Goal: Find specific page/section: Find specific page/section

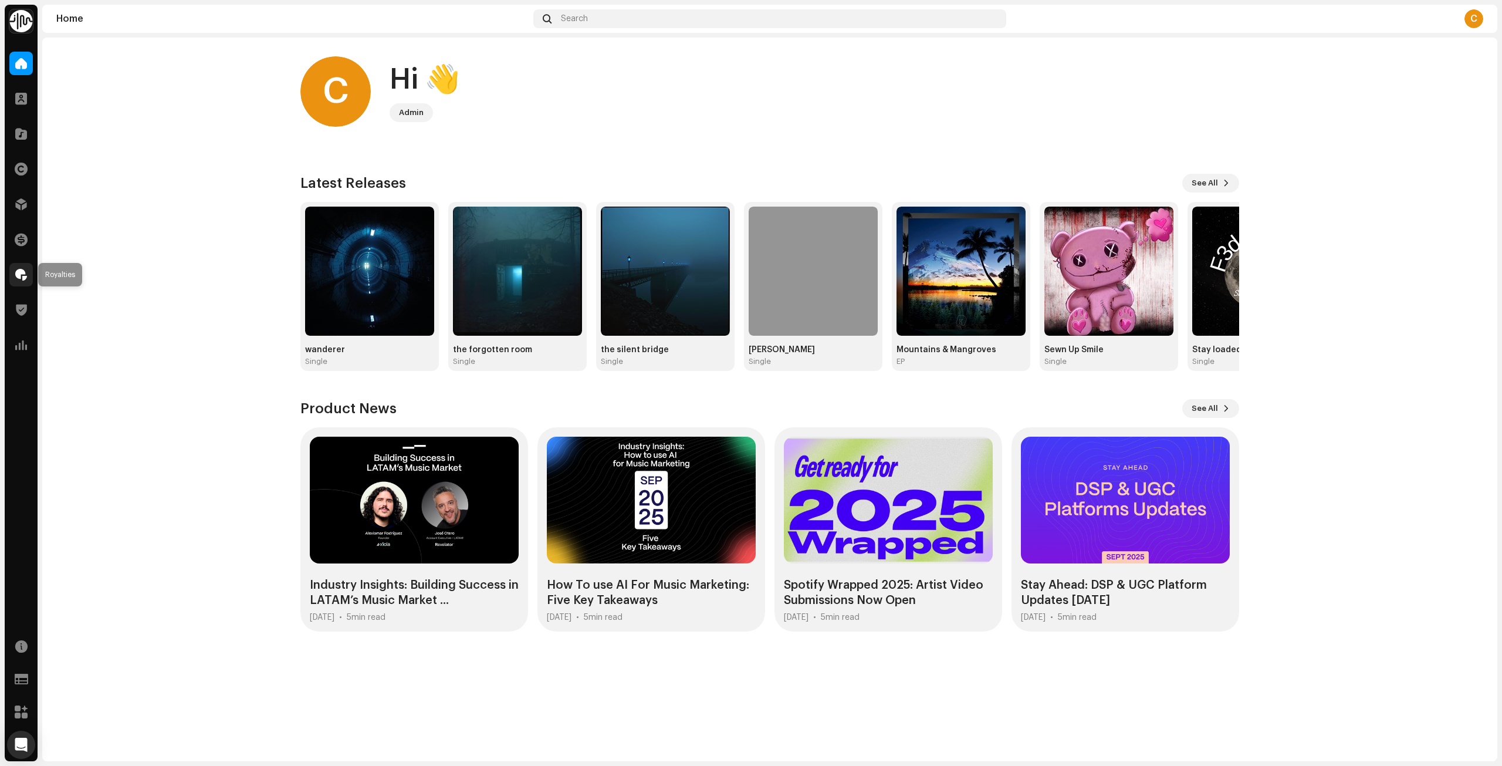
click at [22, 273] on span at bounding box center [21, 274] width 12 height 9
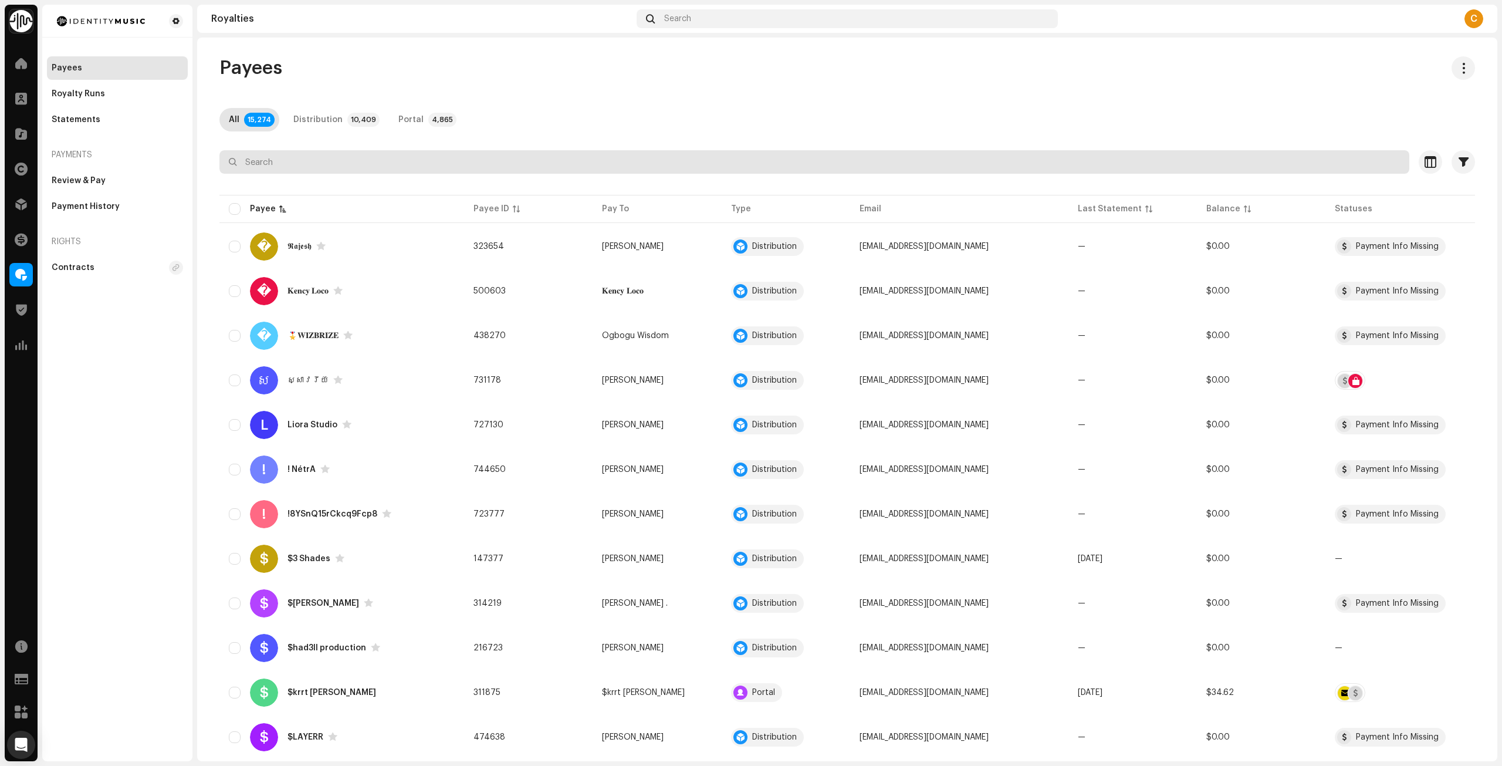
click at [429, 160] on input "text" at bounding box center [814, 161] width 1190 height 23
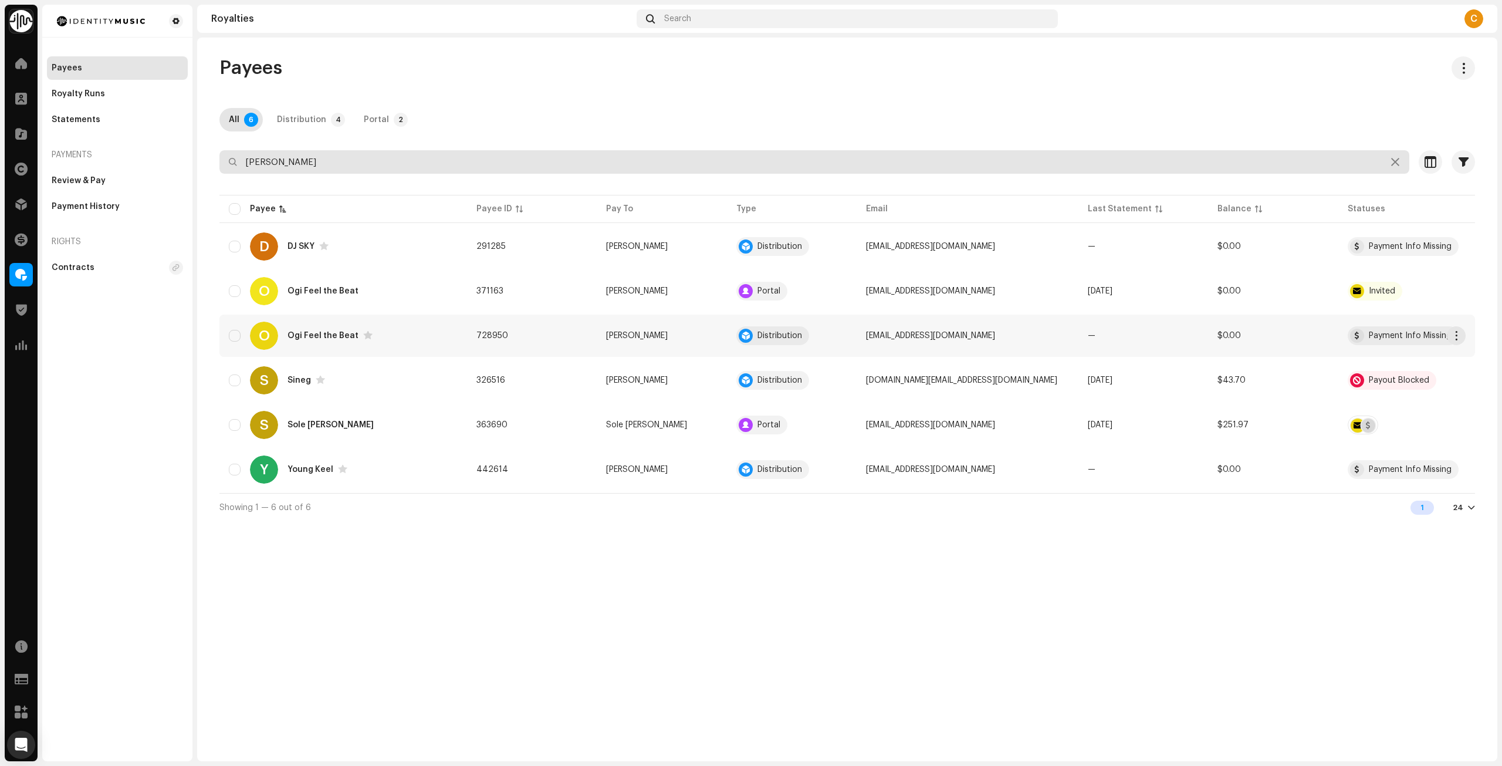
type input "[PERSON_NAME]"
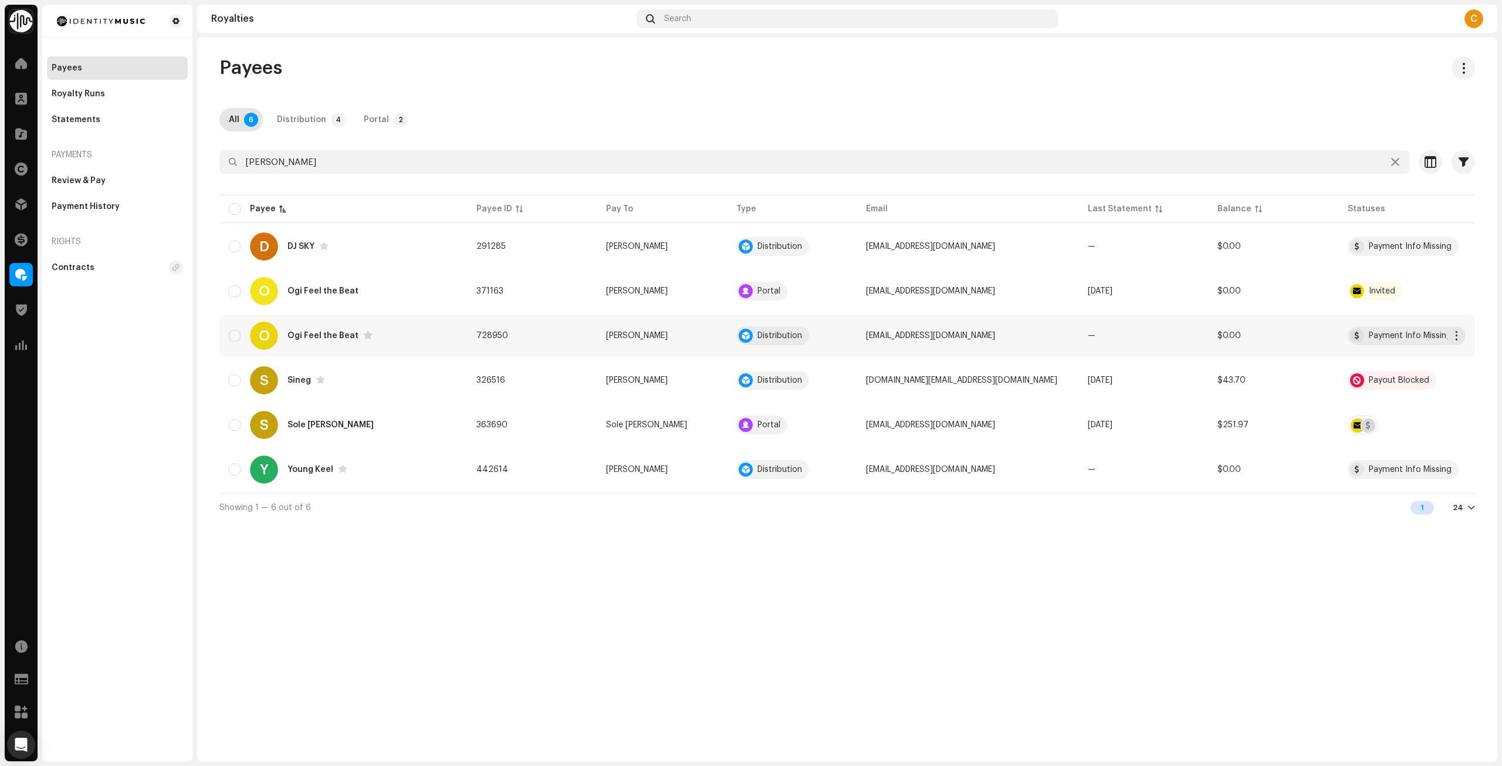
click at [315, 337] on div "Ogi Feel the Beat" at bounding box center [322, 336] width 71 height 8
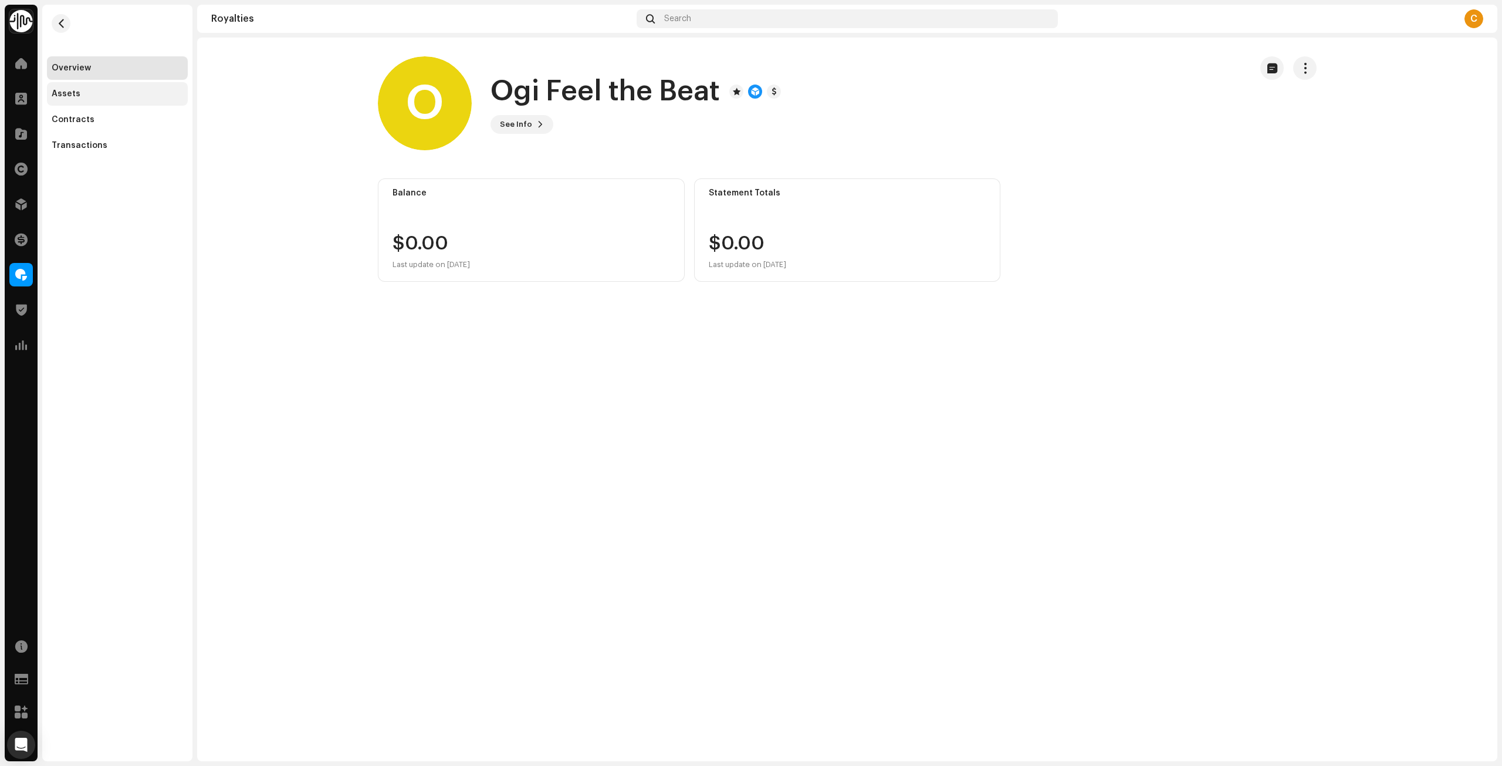
click at [65, 87] on div "Assets" at bounding box center [117, 93] width 141 height 23
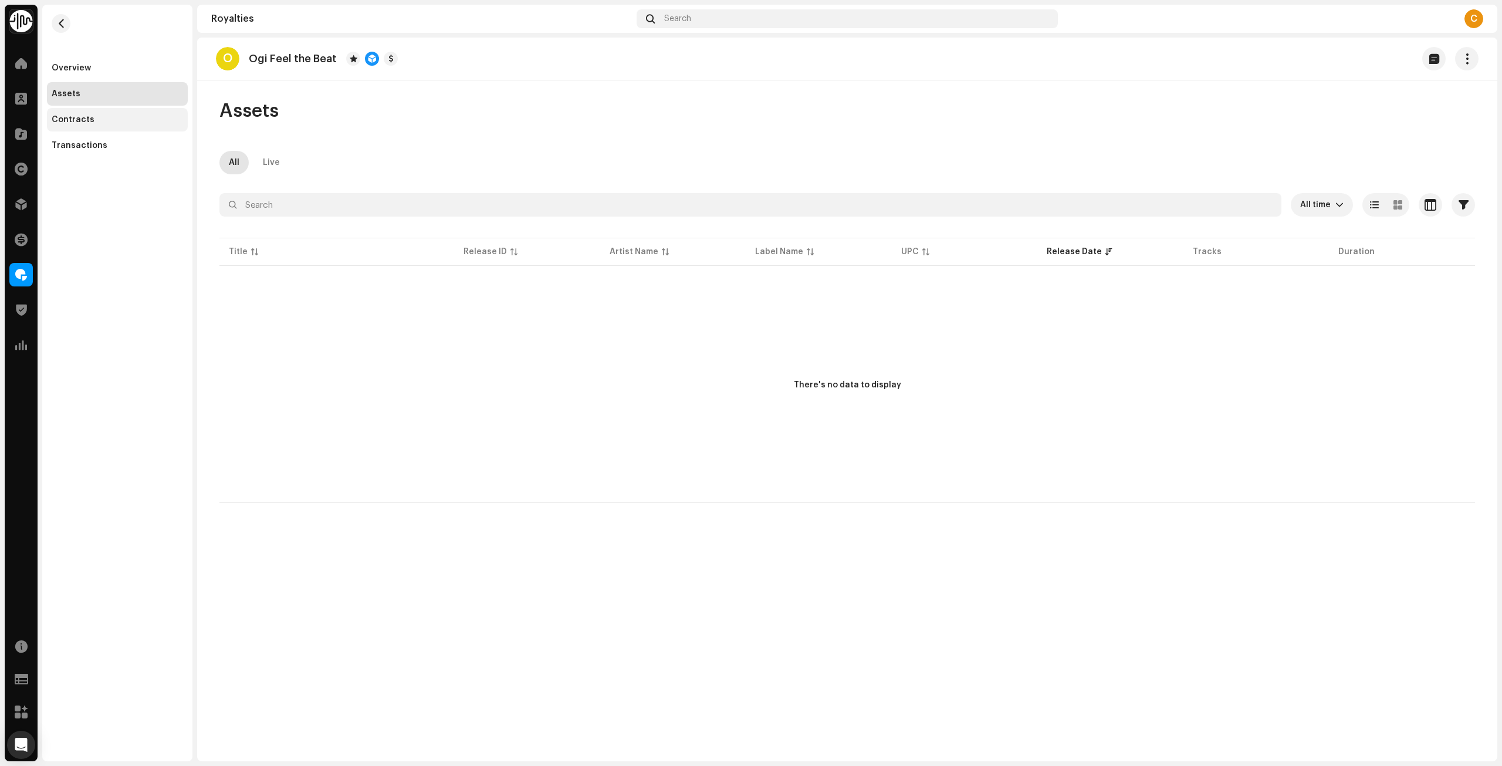
click at [69, 130] on div "Contracts" at bounding box center [117, 119] width 141 height 23
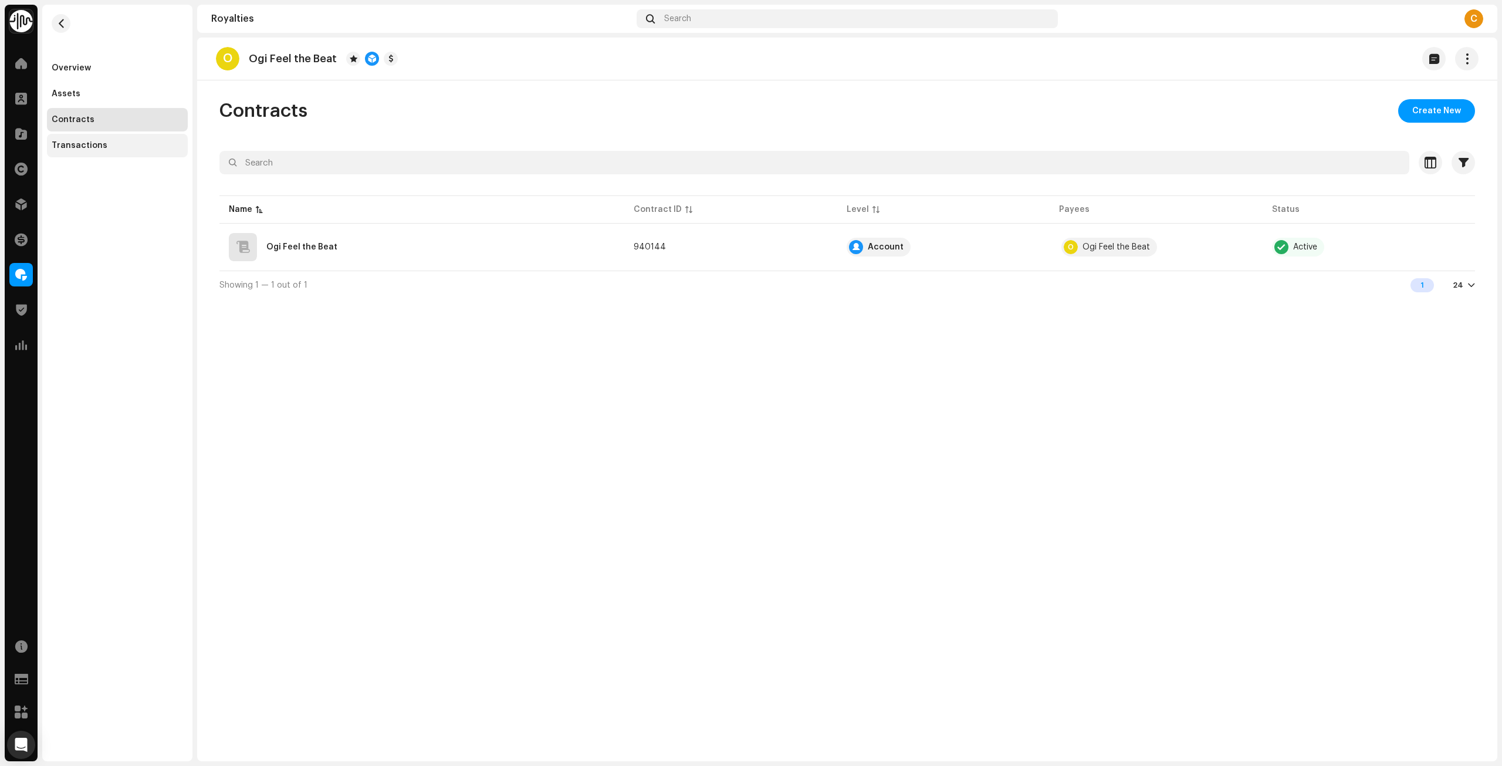
click at [73, 146] on div "Transactions" at bounding box center [80, 145] width 56 height 9
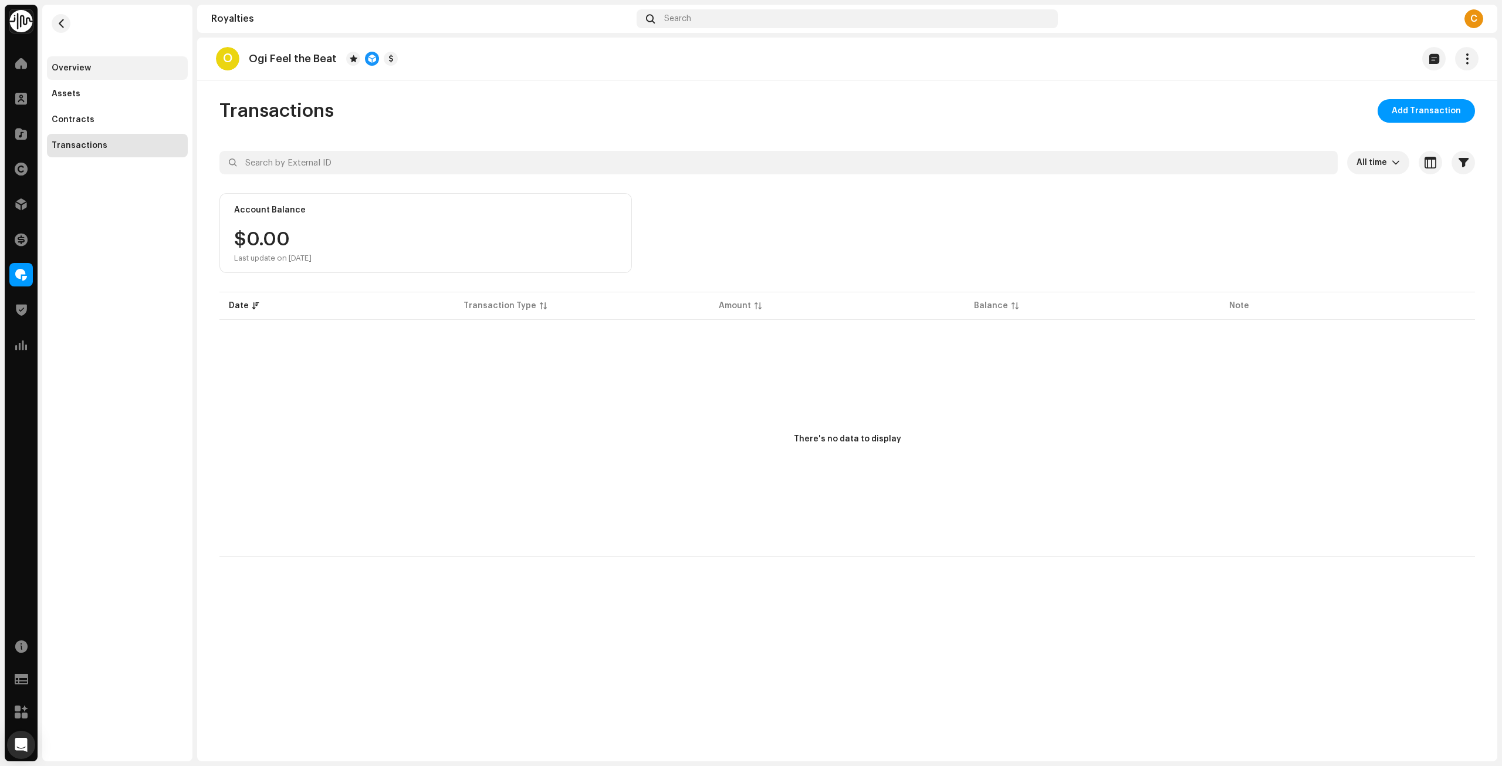
click at [71, 70] on div "Overview" at bounding box center [71, 67] width 39 height 9
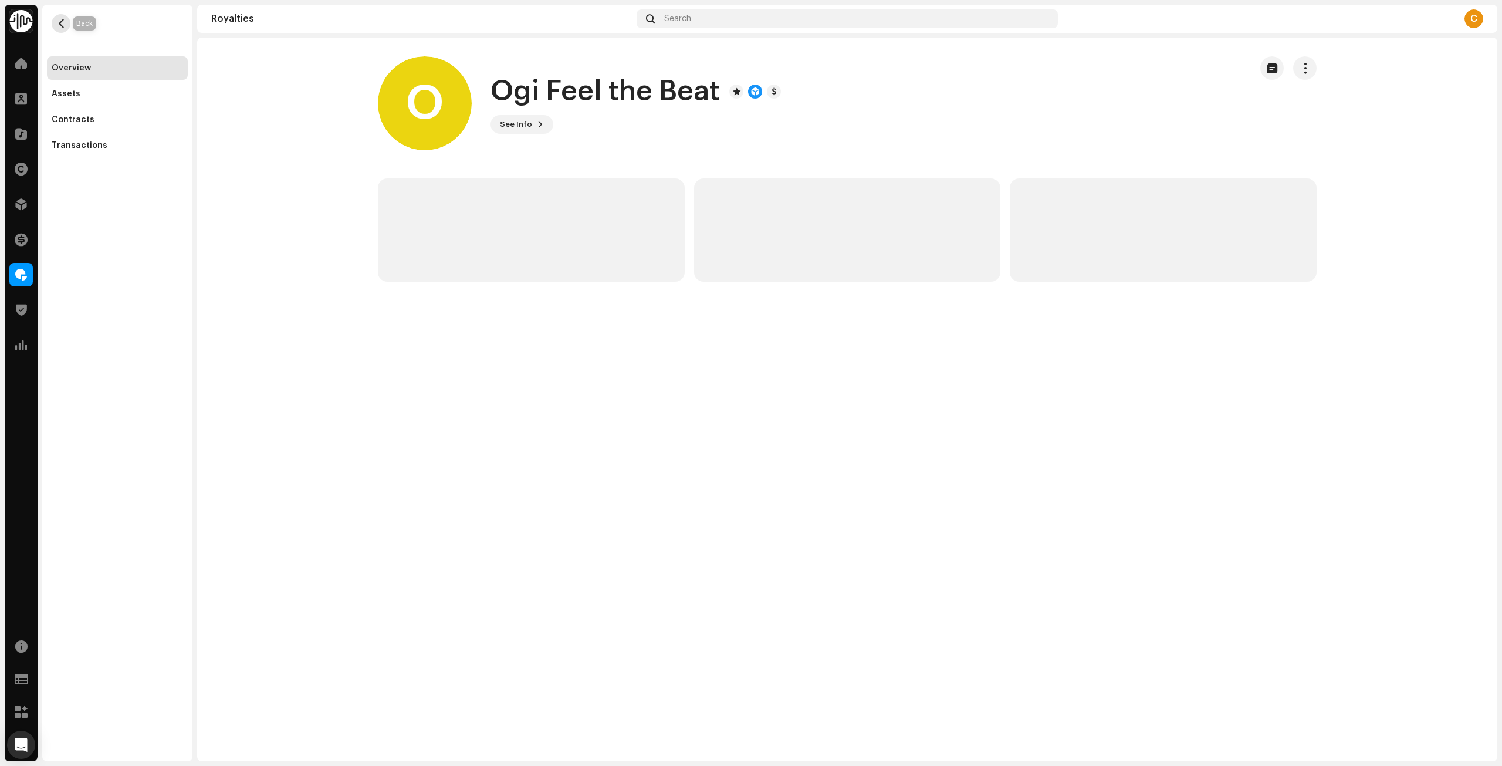
click at [60, 20] on span "button" at bounding box center [61, 23] width 9 height 9
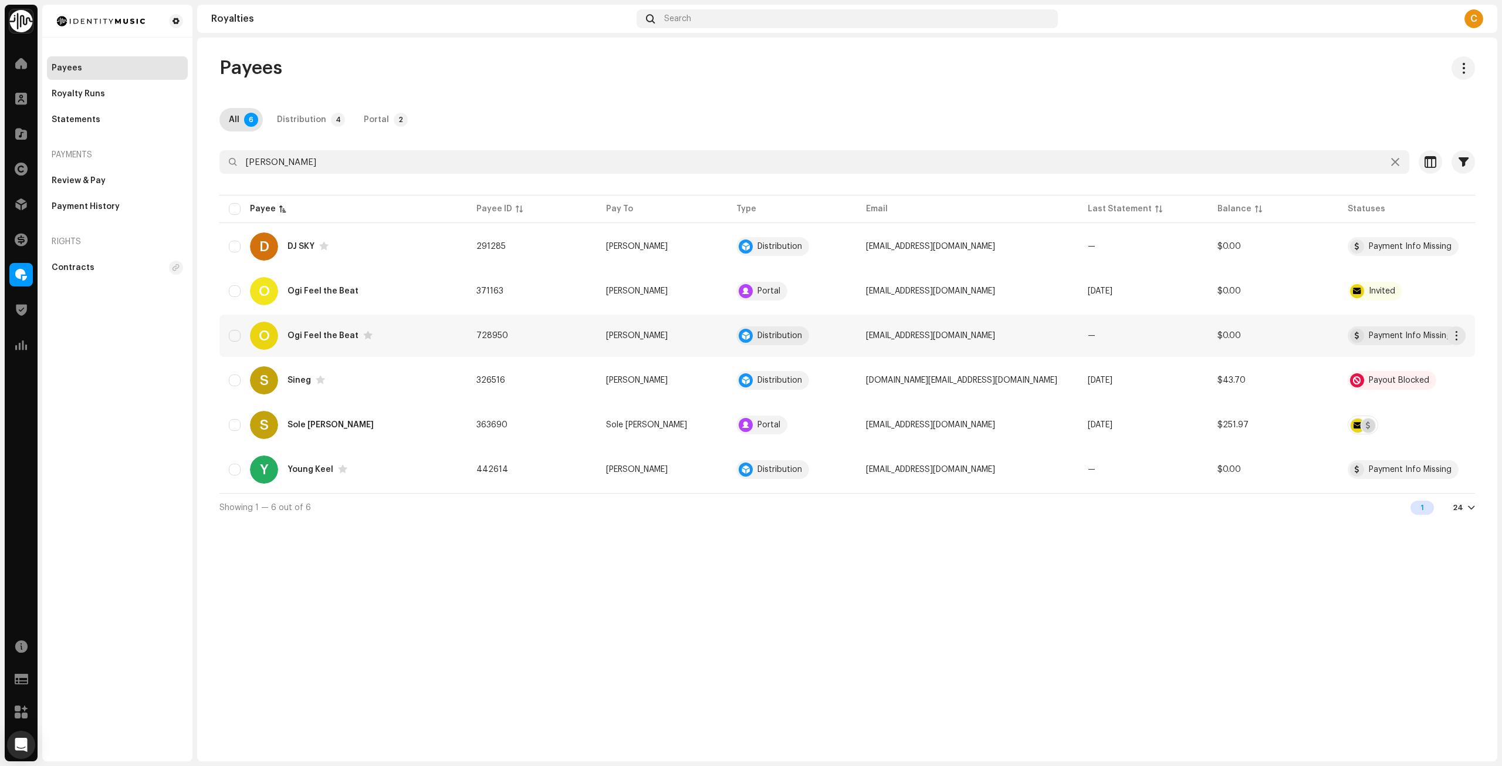
click at [429, 337] on div "O Ogi Feel the Beat" at bounding box center [343, 336] width 229 height 28
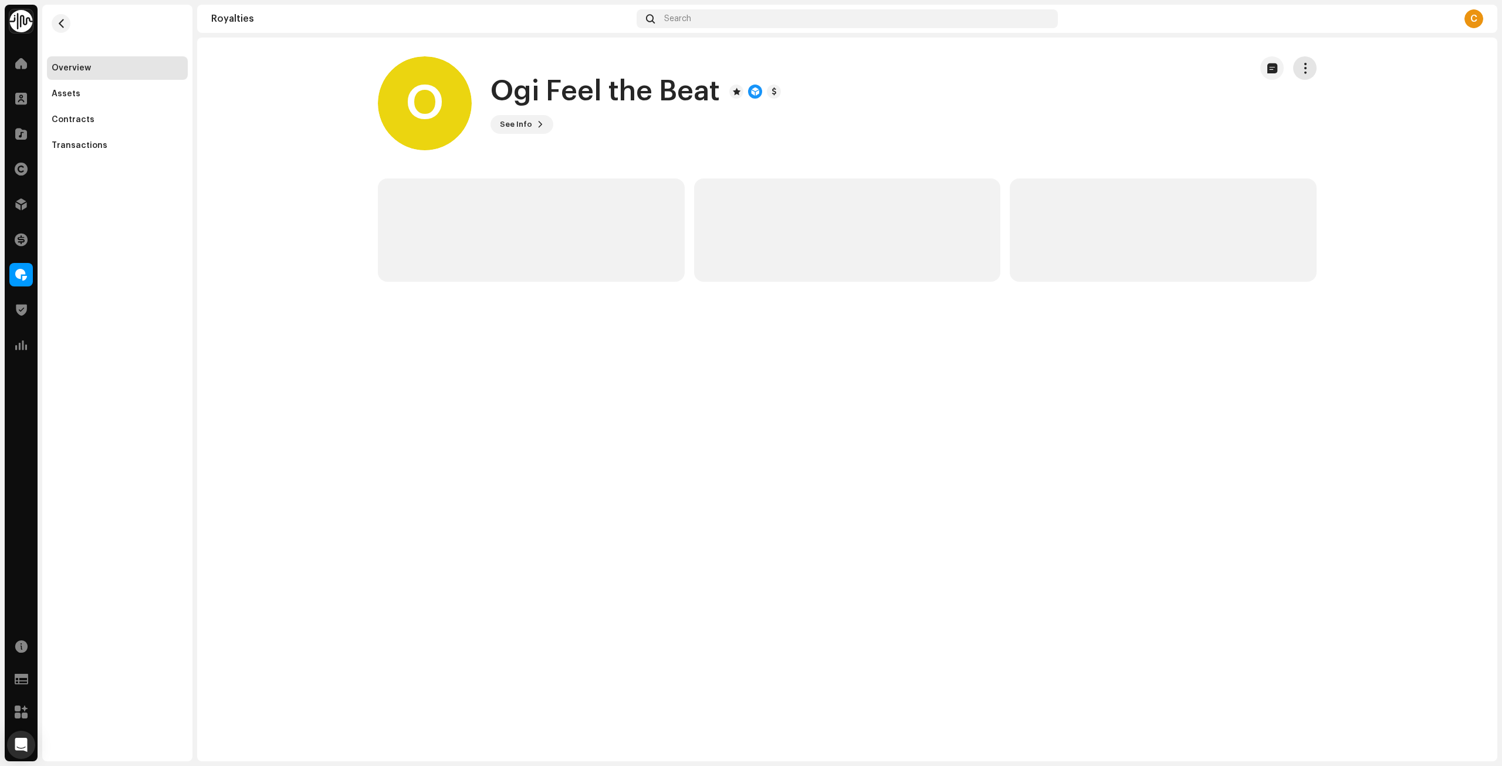
click at [1311, 67] on button "button" at bounding box center [1304, 67] width 23 height 23
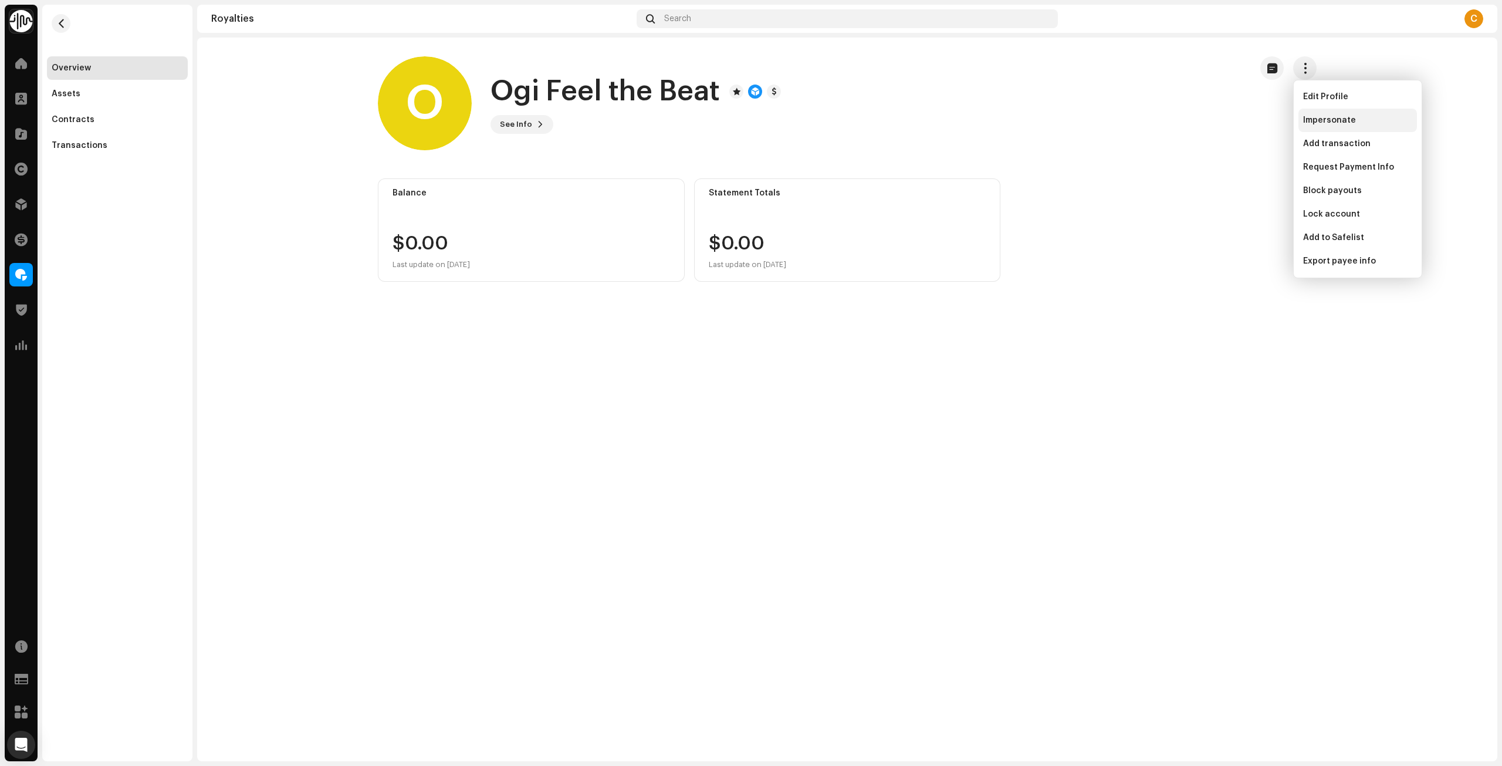
click at [1324, 119] on span "Impersonate" at bounding box center [1329, 120] width 53 height 9
